Goal: Task Accomplishment & Management: Manage account settings

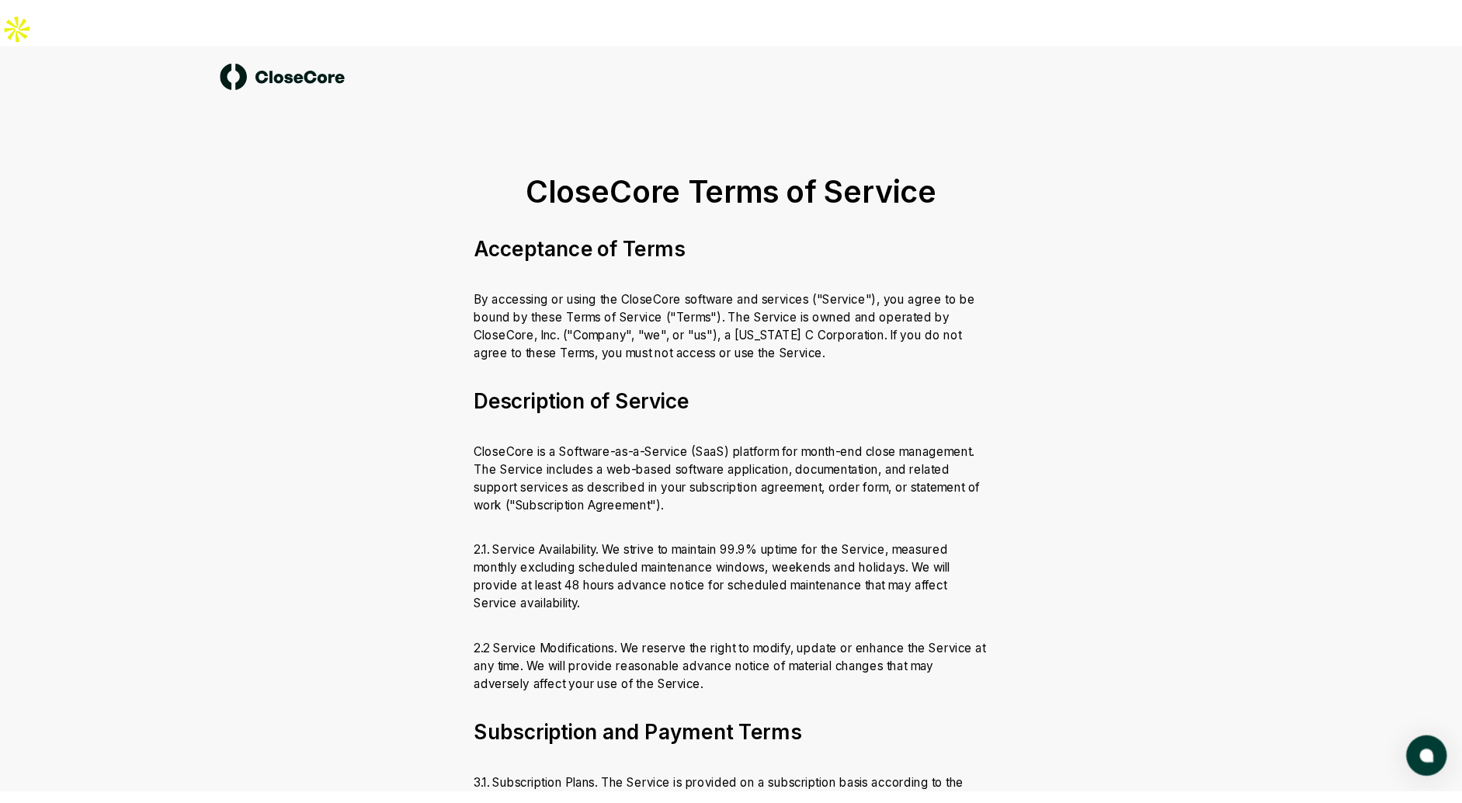
scroll to position [3536, 0]
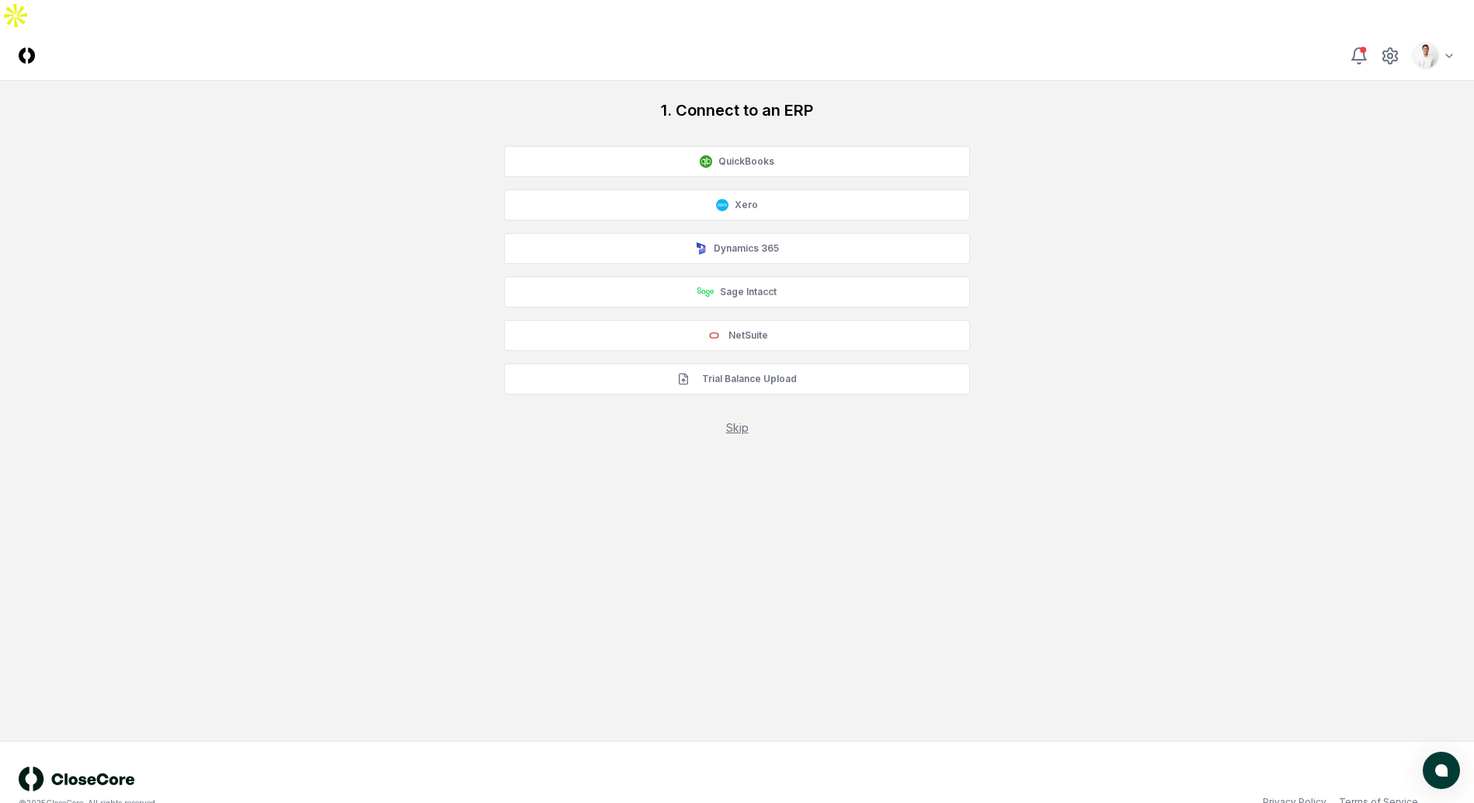
click at [1180, 183] on div "1. Connect to an ERP QuickBooks Xero Dynamics 365 Sage Intacct NetSuite Trial B…" at bounding box center [737, 267] width 1437 height 336
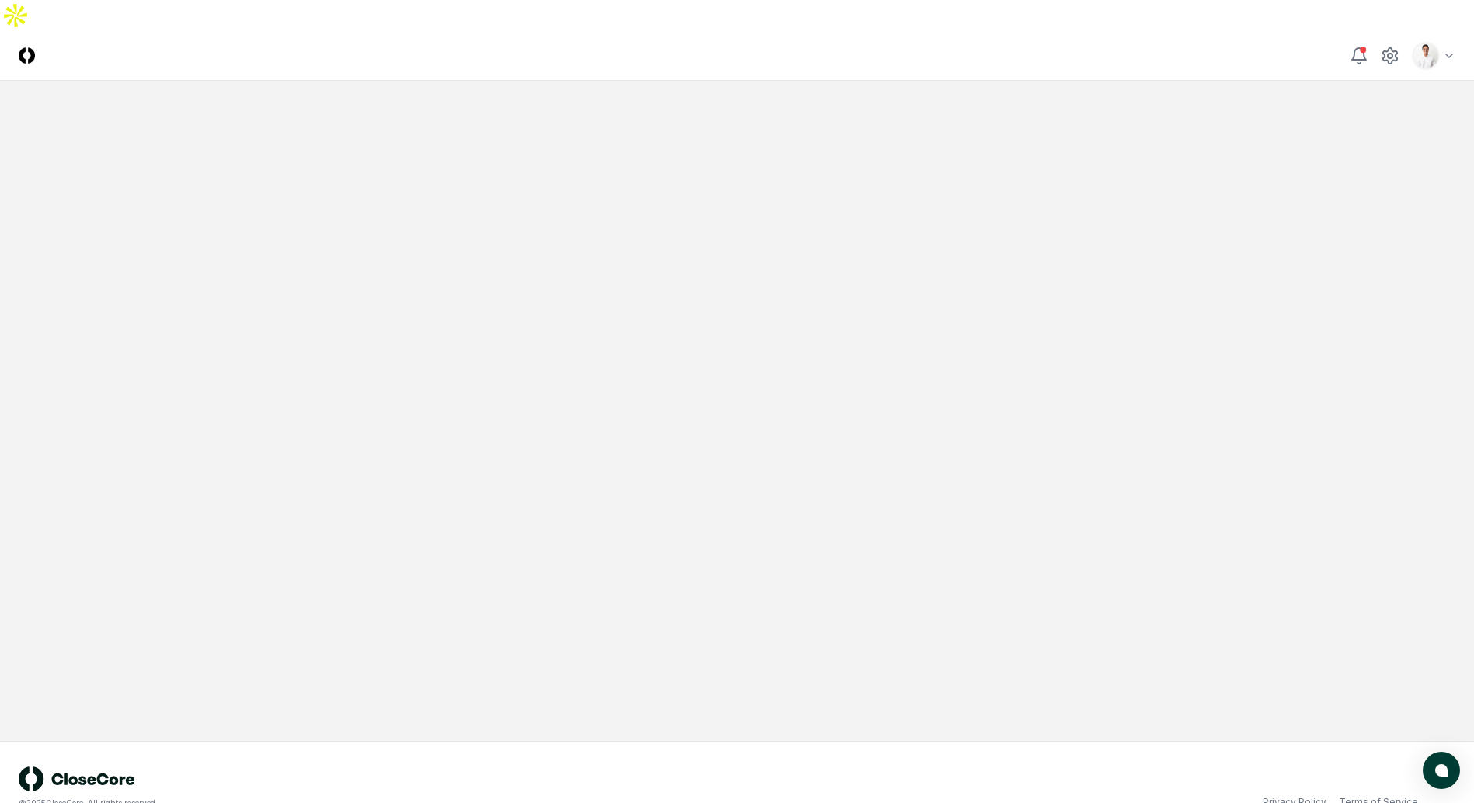
drag, startPoint x: 611, startPoint y: 162, endPoint x: 614, endPoint y: 143, distance: 18.8
click at [611, 161] on main at bounding box center [737, 411] width 1474 height 660
click at [690, 220] on main at bounding box center [737, 411] width 1474 height 660
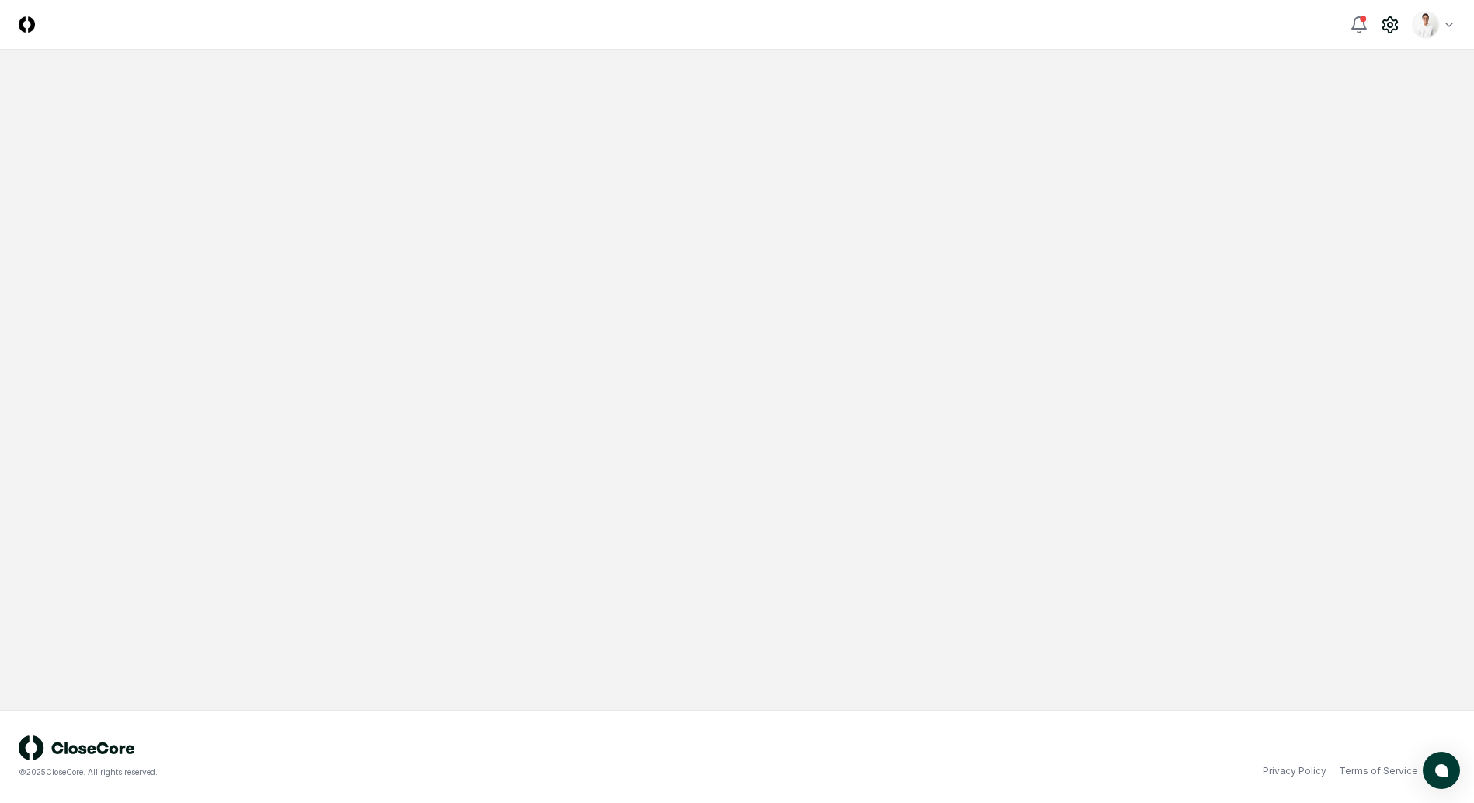
click at [1392, 30] on icon at bounding box center [1390, 25] width 14 height 16
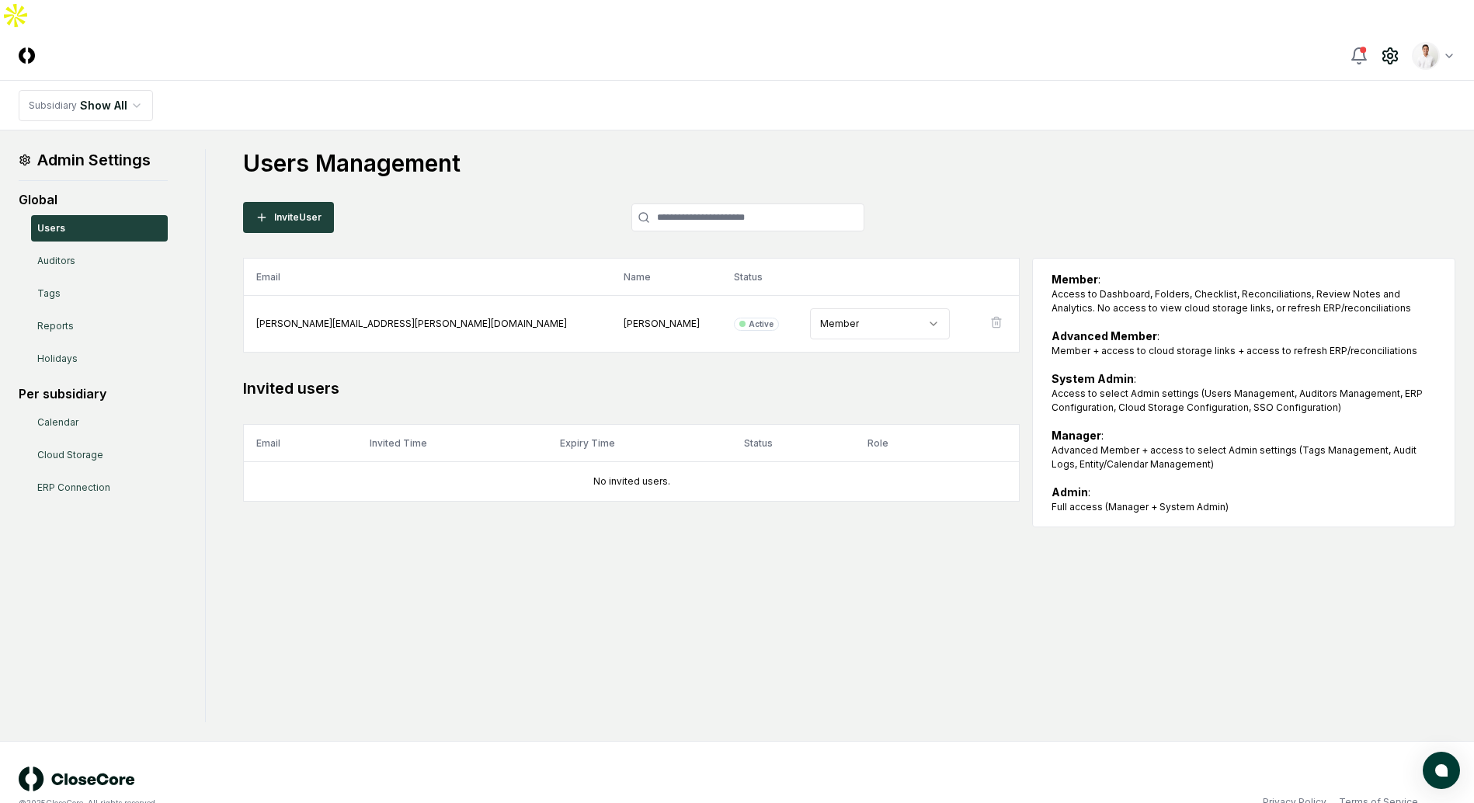
click at [475, 81] on nav "Subsidiary Show All" at bounding box center [737, 106] width 1474 height 50
click at [89, 475] on link "ERP Connection" at bounding box center [99, 488] width 137 height 26
click at [85, 442] on link "Cloud Storage" at bounding box center [99, 455] width 137 height 26
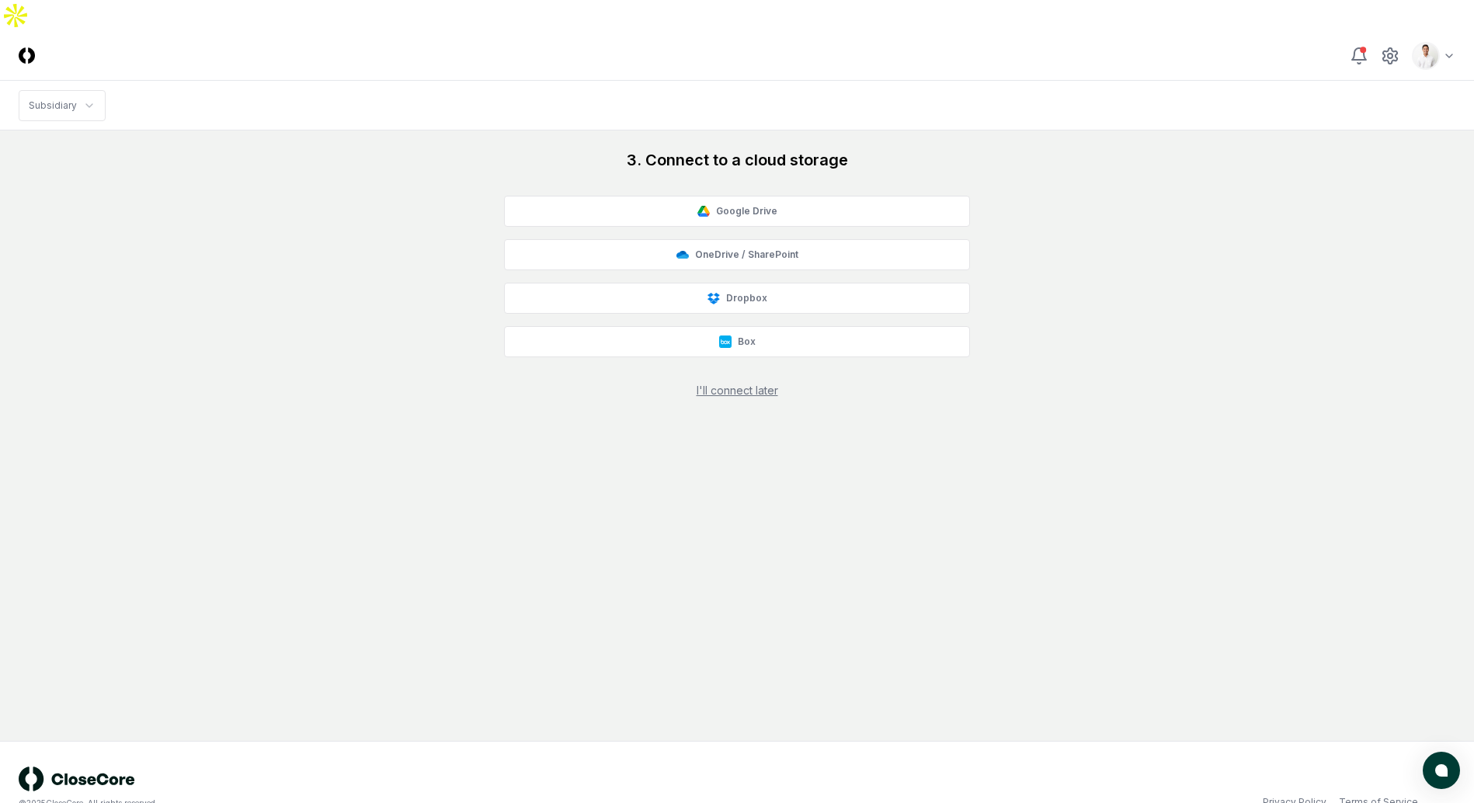
click at [1213, 149] on div "3. Connect to a cloud storage Google Drive OneDrive / SharePoint Dropbox Box I'…" at bounding box center [737, 273] width 1437 height 249
click at [1395, 47] on icon at bounding box center [1390, 56] width 19 height 19
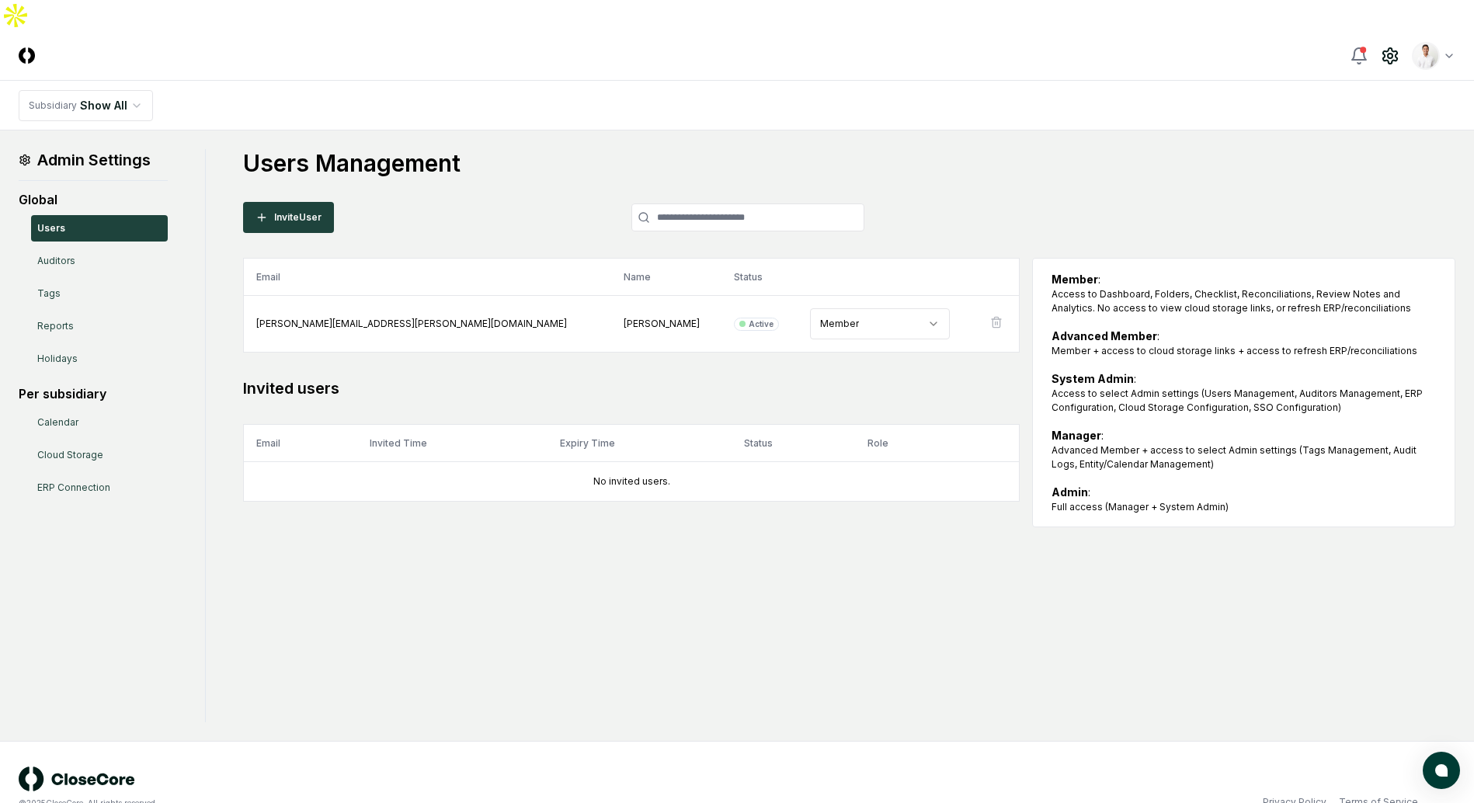
click at [916, 173] on div "Users Management Invite User Email Name Status Role jason.wood@zagg.com Jason W…" at bounding box center [849, 338] width 1212 height 378
click at [798, 318] on td "Member" at bounding box center [888, 324] width 180 height 57
click at [756, 285] on html "CloseCore Toggle navigation menu Toggle user menu Subsidiary Show All Admin Set…" at bounding box center [737, 417] width 1474 height 834
click at [575, 96] on nav "Subsidiary Show All" at bounding box center [737, 106] width 1474 height 50
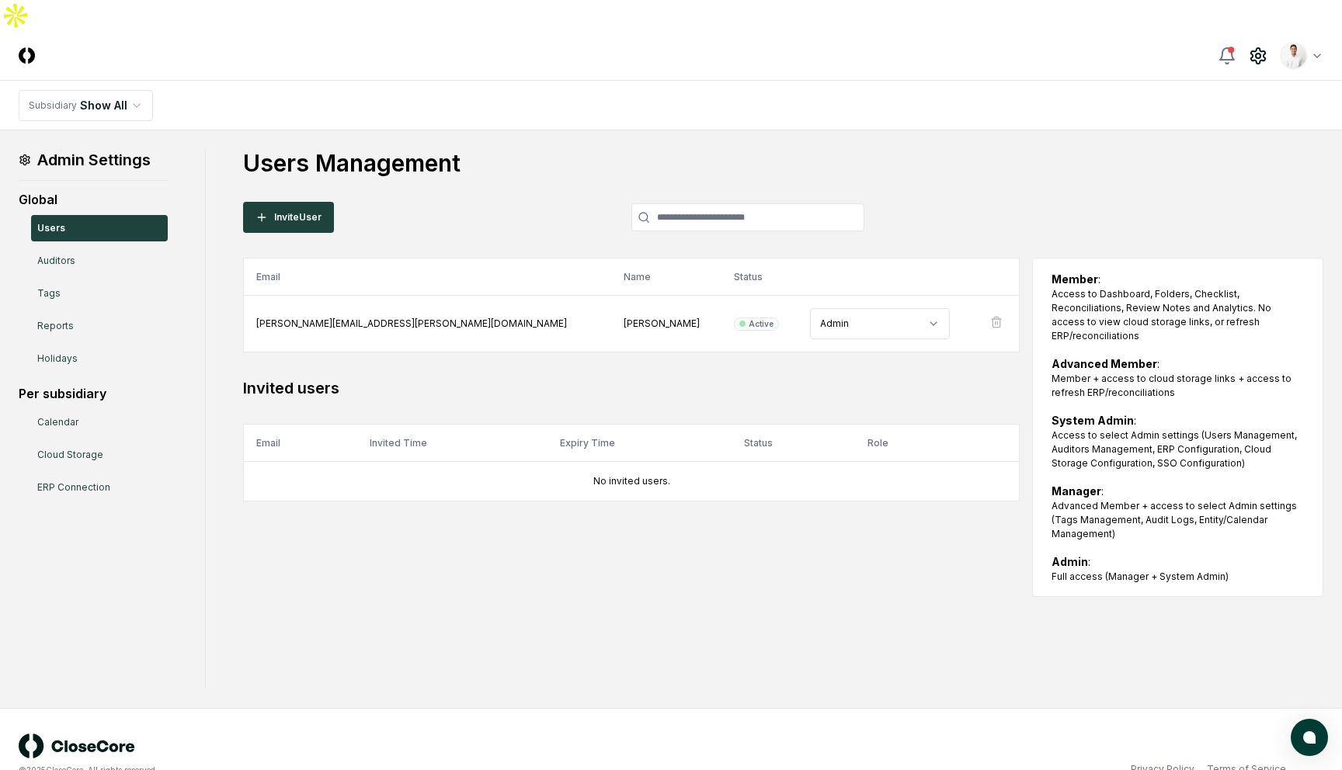
click at [1152, 149] on div "Users Management Invite User Email Name Status Role [PERSON_NAME][EMAIL_ADDRESS…" at bounding box center [783, 373] width 1080 height 448
click at [44, 346] on link "Holidays" at bounding box center [99, 359] width 137 height 26
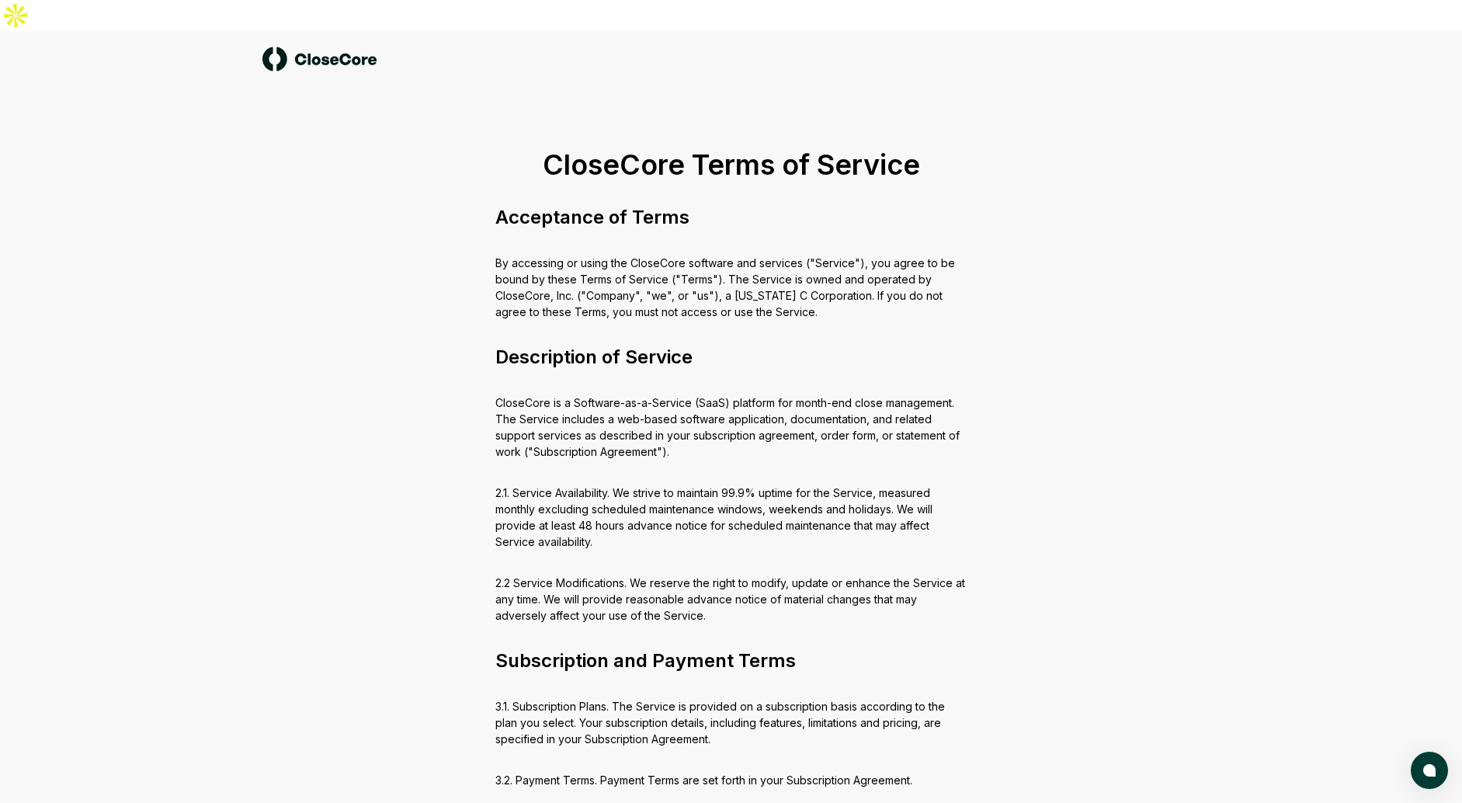
scroll to position [1819, 0]
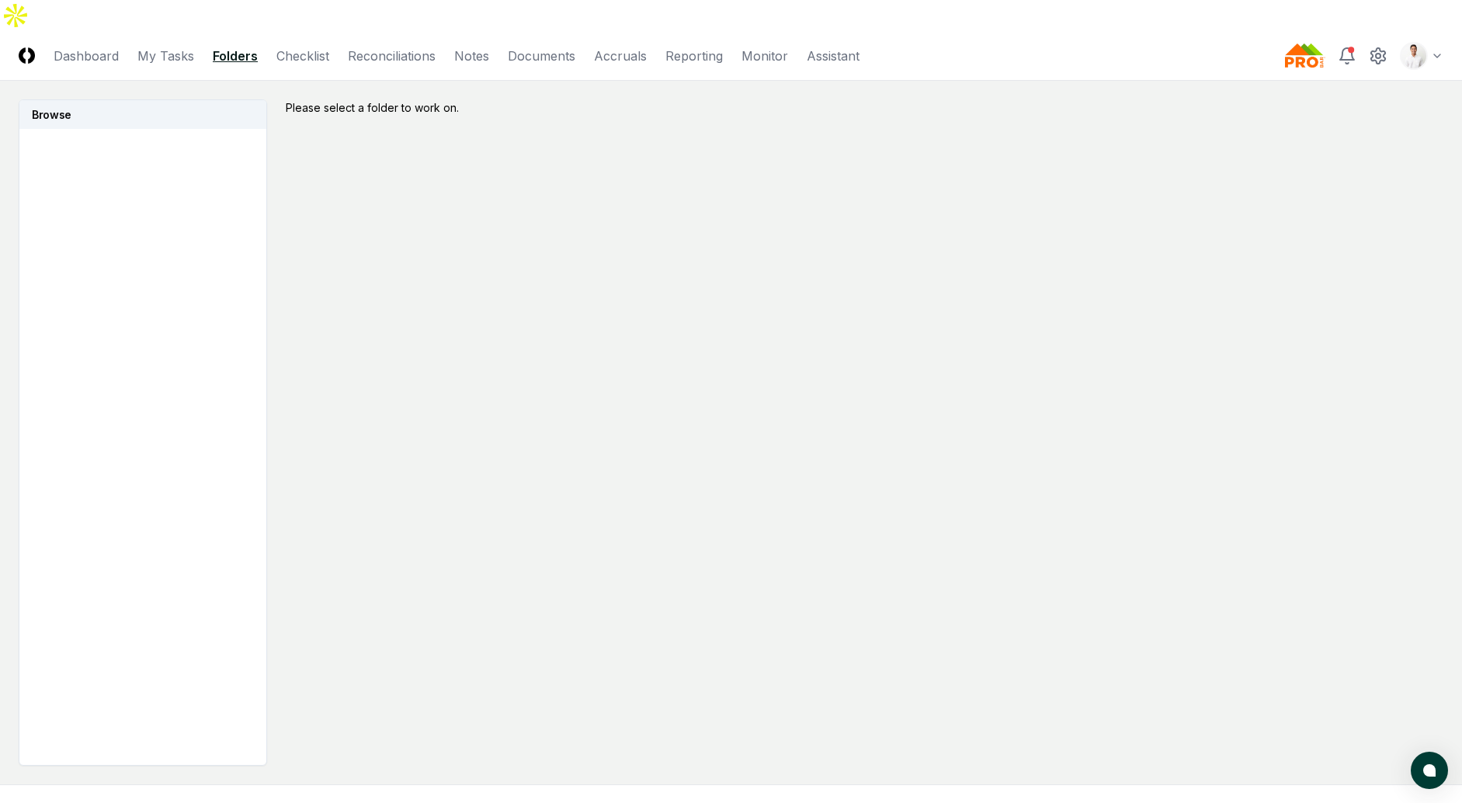
click at [1427, 23] on html "CloseCore Dashboard My Tasks Folders Checklist Reconciliations Notes Documents …" at bounding box center [731, 439] width 1462 height 878
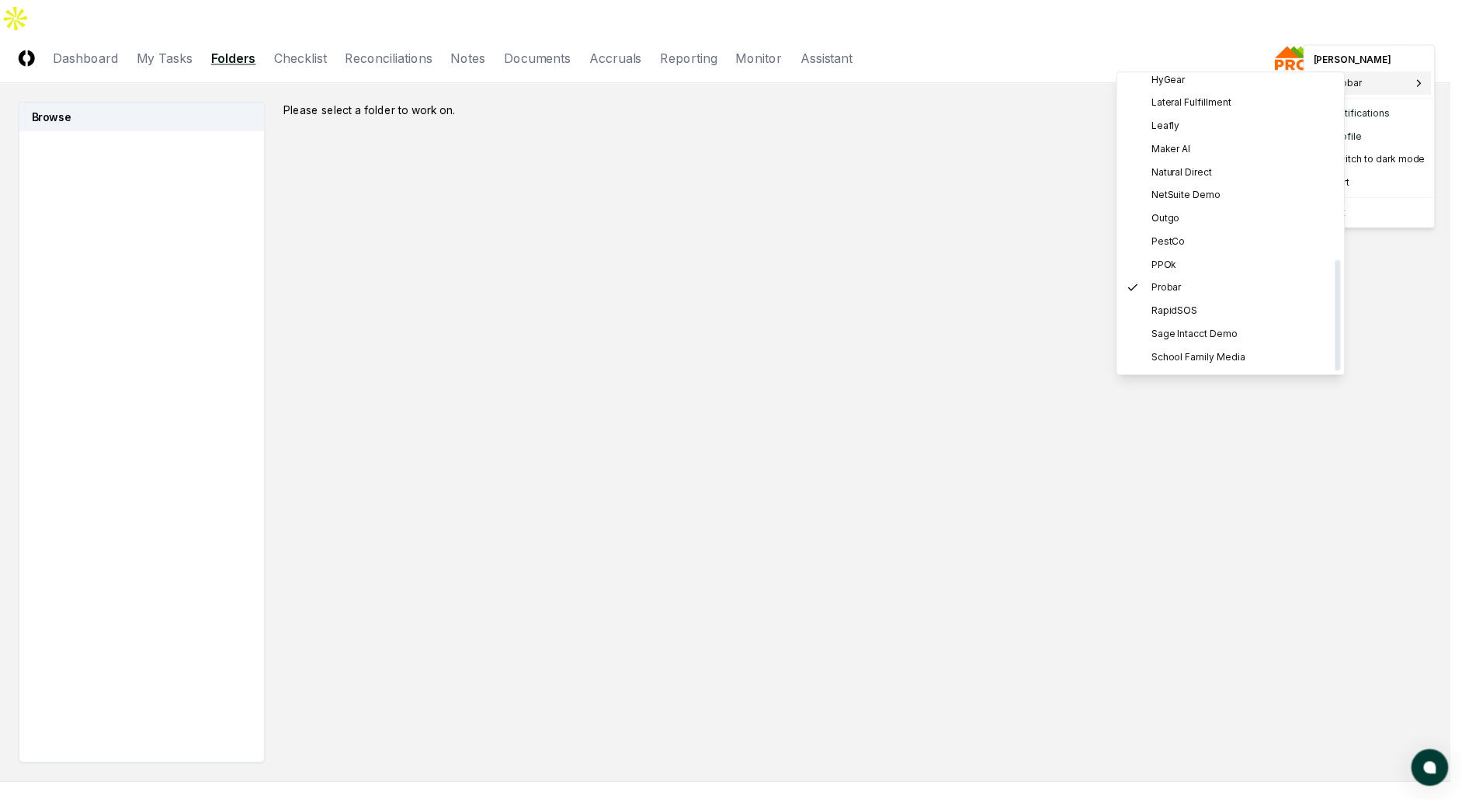
scroll to position [494, 0]
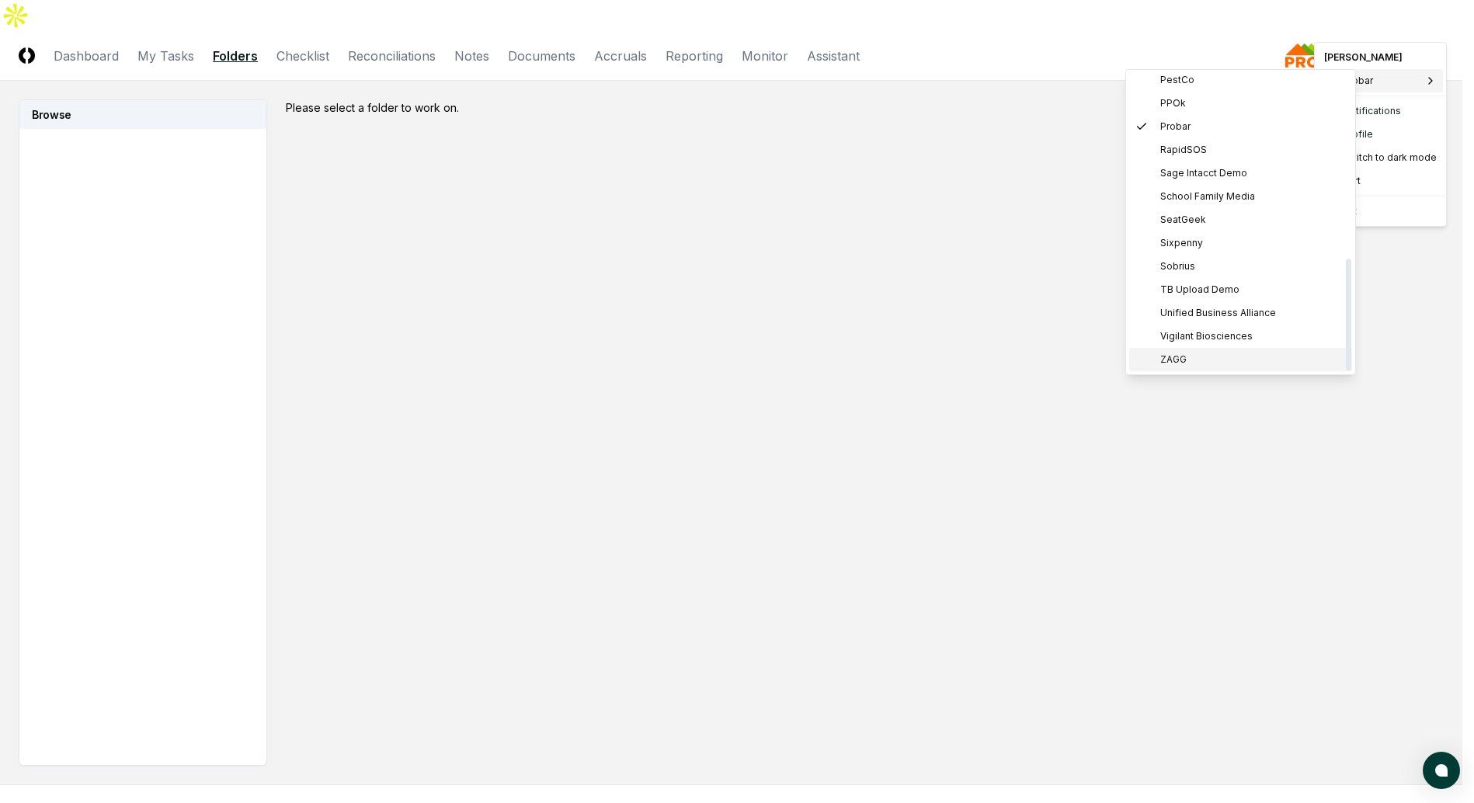
click at [1207, 348] on div "ZAGG" at bounding box center [1240, 359] width 223 height 23
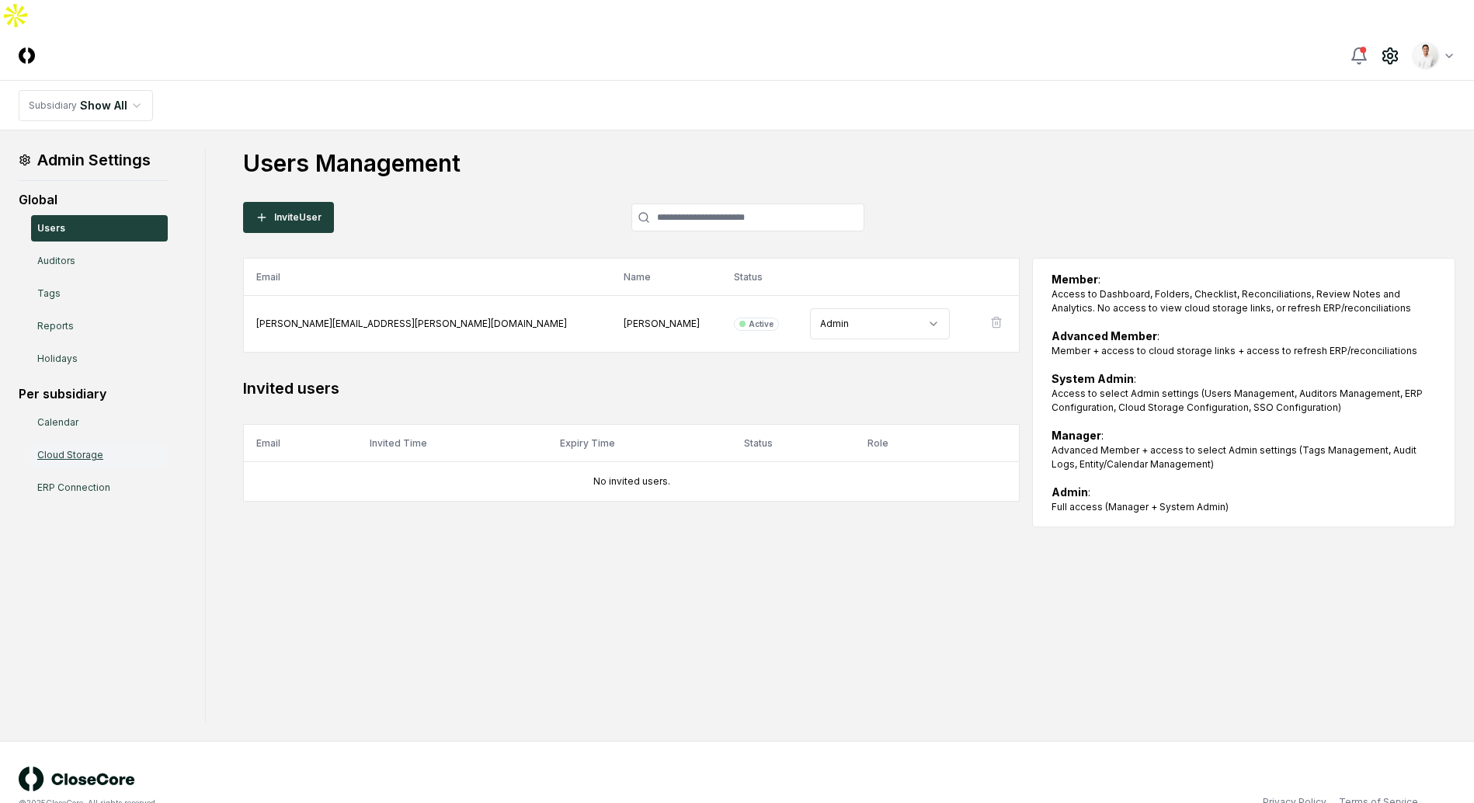
click at [99, 442] on link "Cloud Storage" at bounding box center [99, 455] width 137 height 26
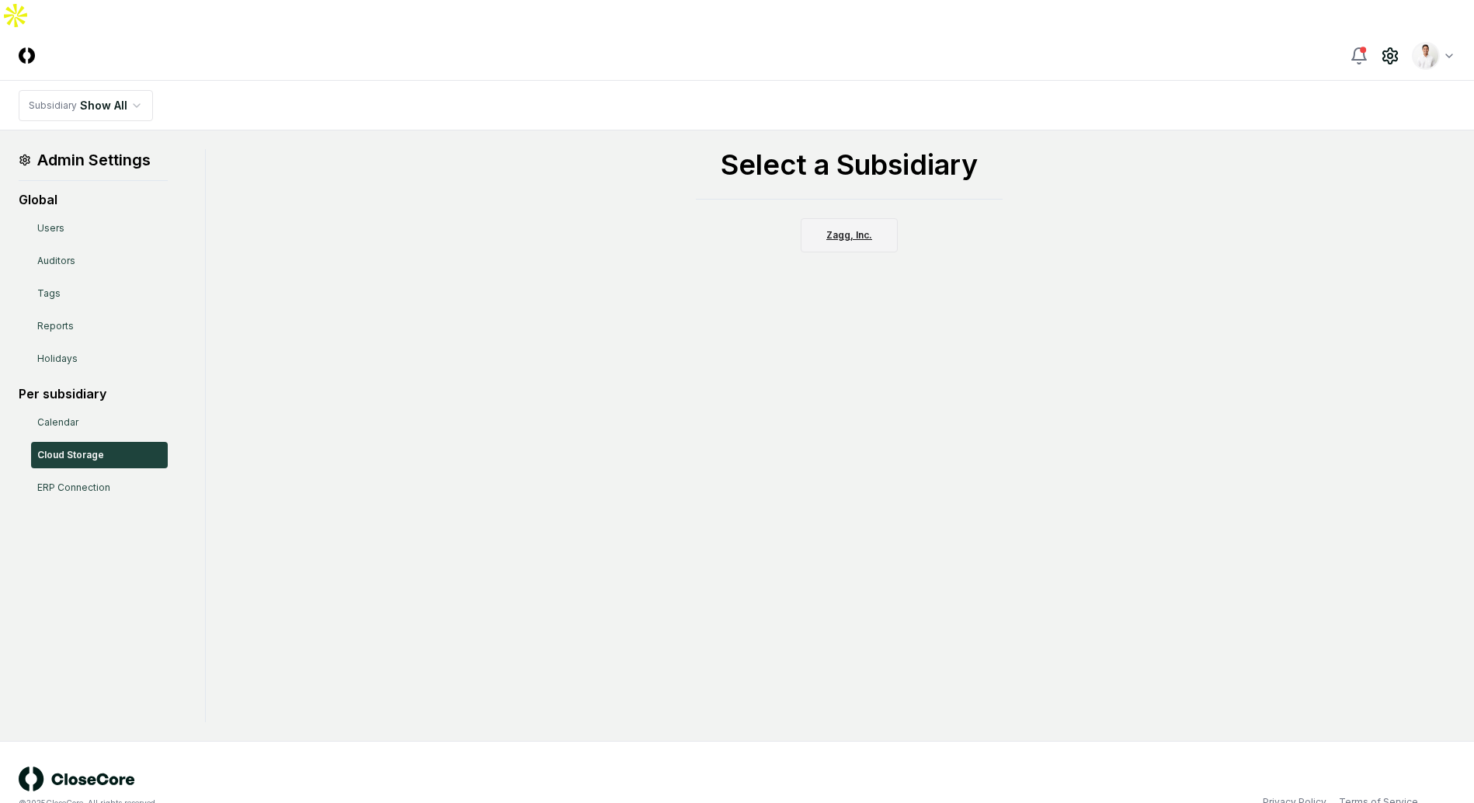
click at [849, 218] on link "Zagg, Inc." at bounding box center [849, 235] width 97 height 34
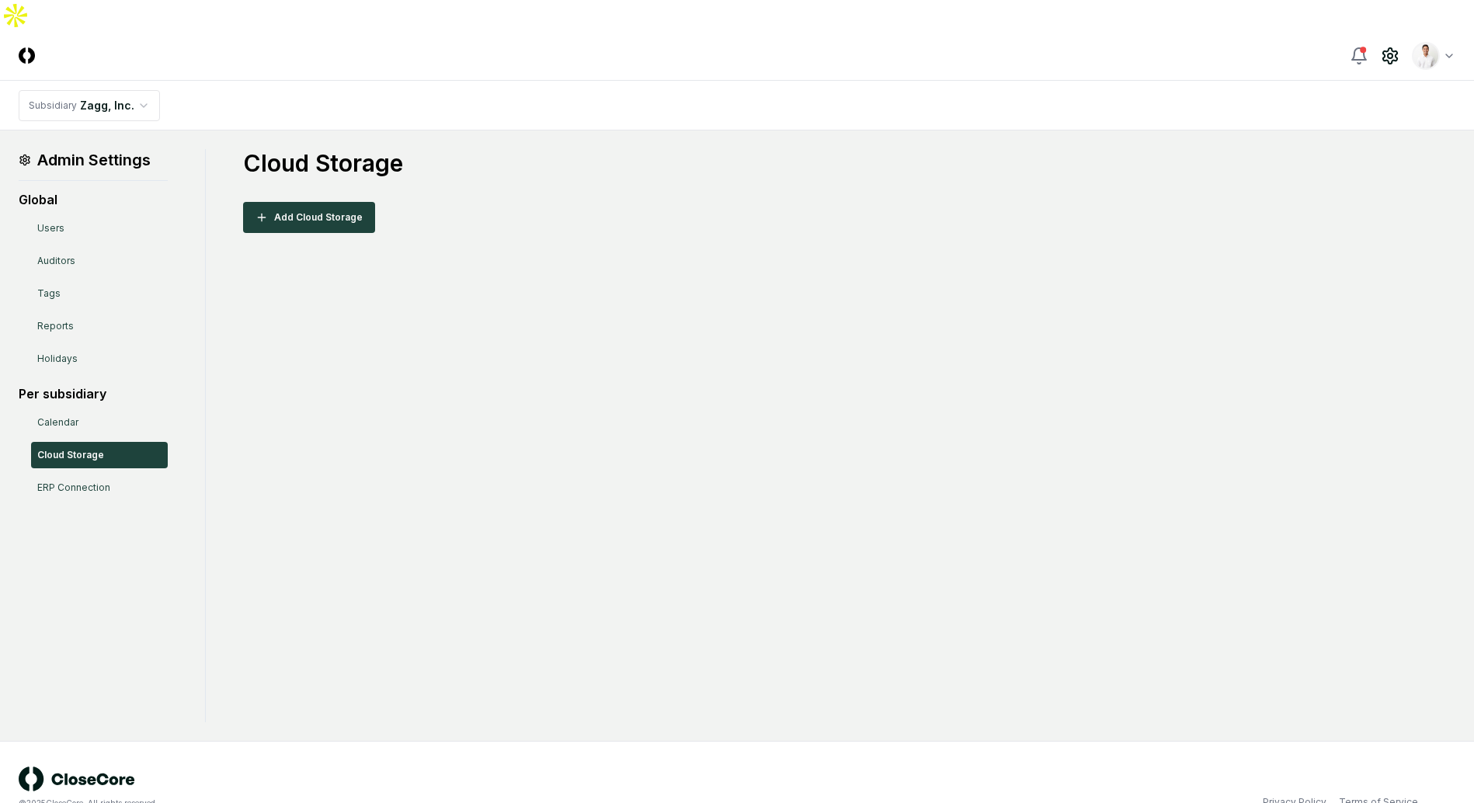
click at [1149, 360] on div "Admin Settings Global Users Auditors Tags Reports Holidays Per subsidiary Calen…" at bounding box center [737, 435] width 1437 height 573
click at [322, 202] on button "Add Cloud Storage" at bounding box center [309, 217] width 132 height 31
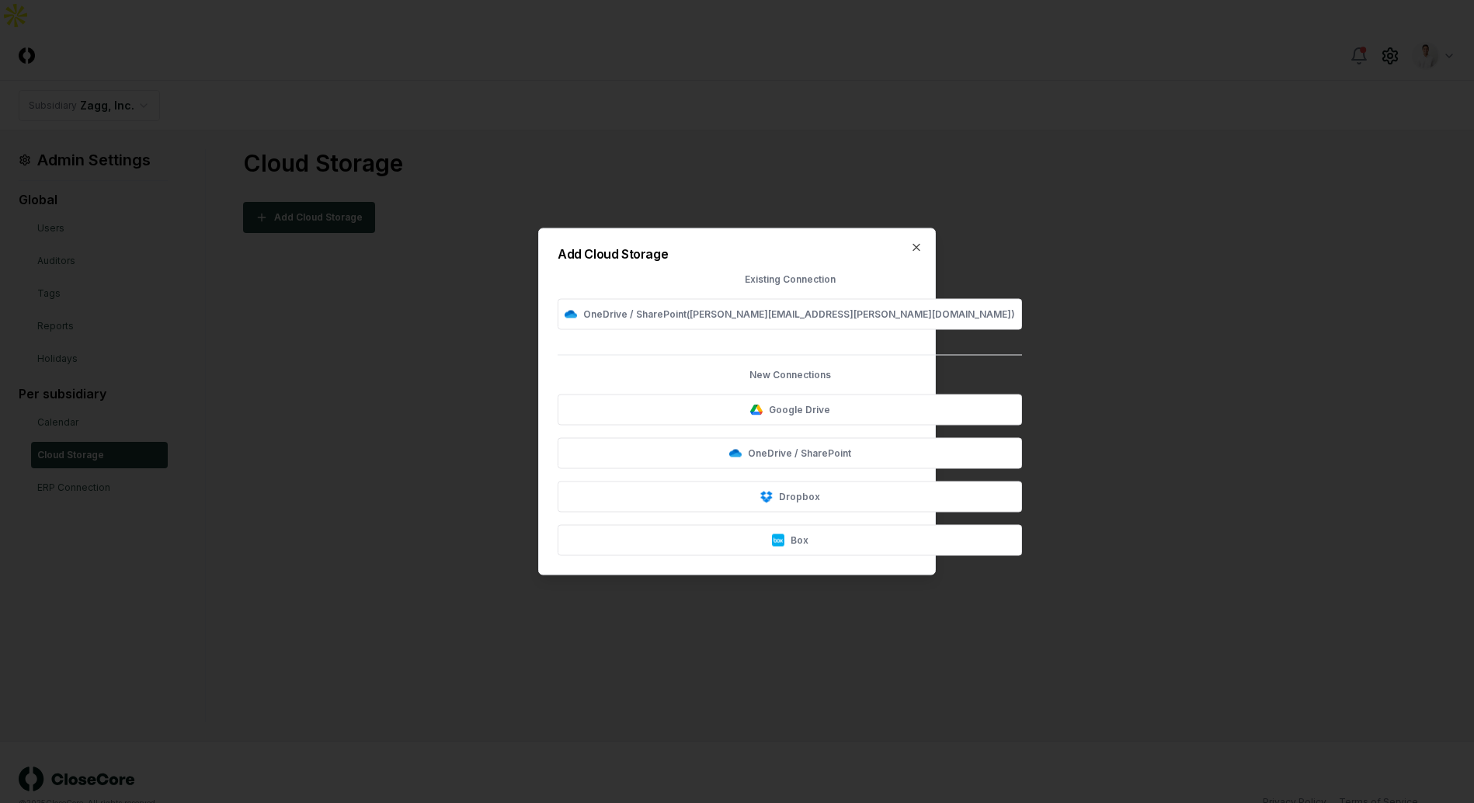
click at [1193, 422] on div at bounding box center [737, 401] width 1474 height 803
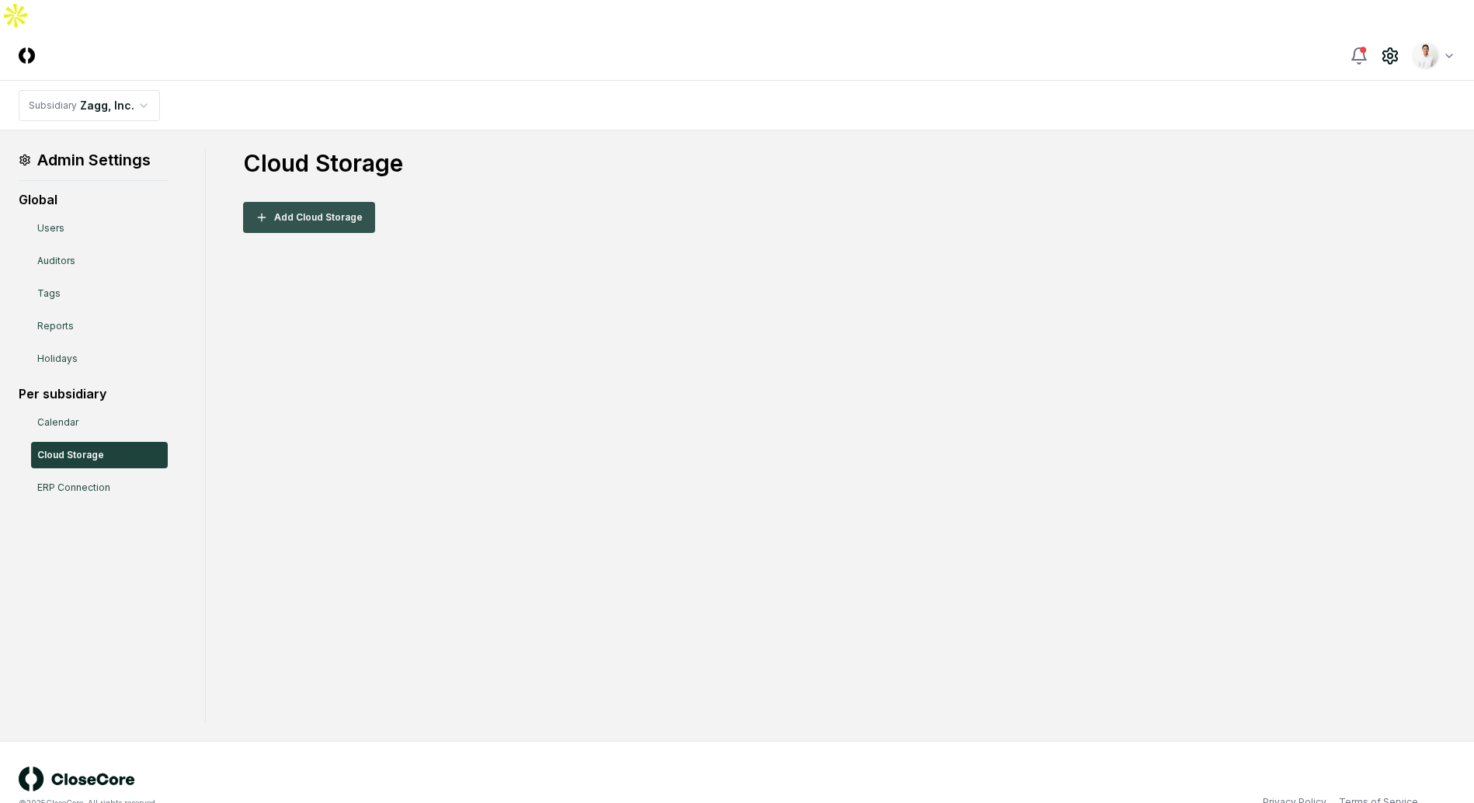
click at [355, 202] on button "Add Cloud Storage" at bounding box center [309, 217] width 132 height 31
